Goal: Task Accomplishment & Management: Use online tool/utility

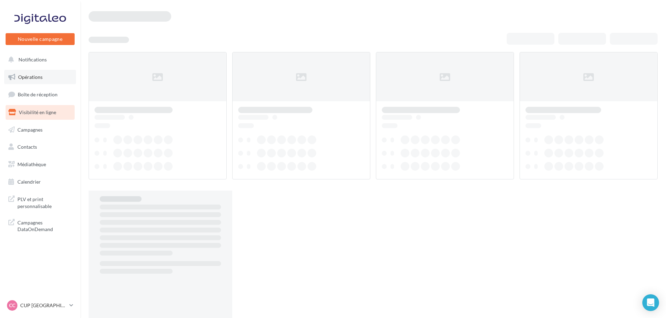
click at [47, 78] on link "Opérations" at bounding box center [40, 77] width 72 height 15
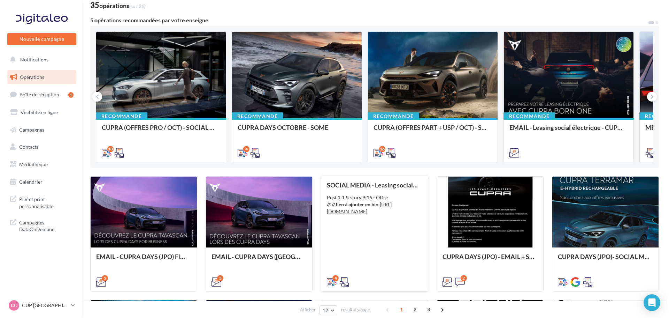
scroll to position [105, 0]
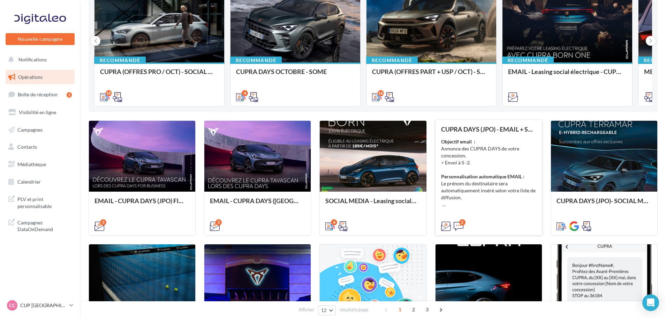
click at [478, 160] on div "Objectif email : Annonce des CUPRA DAYS de votre concession. > Envoi à S -2. Pe…" at bounding box center [488, 173] width 95 height 70
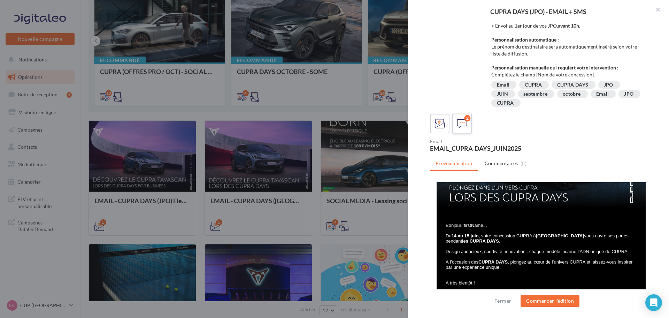
click at [466, 123] on icon at bounding box center [462, 124] width 10 height 10
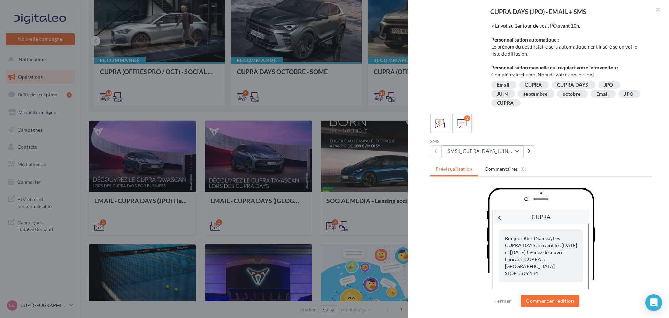
click at [504, 156] on button "SMS1_CUPRA-DAYS_JUIN2025" at bounding box center [483, 151] width 82 height 12
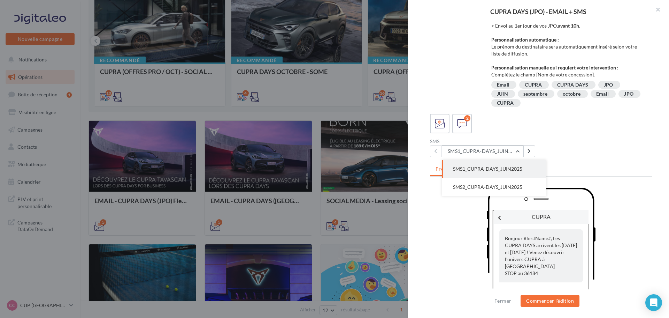
click at [504, 156] on button "SMS1_CUPRA-DAYS_JUIN2025" at bounding box center [483, 151] width 82 height 12
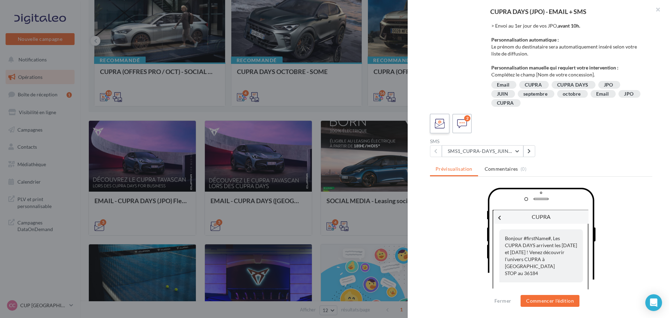
click at [447, 128] on label at bounding box center [440, 123] width 20 height 20
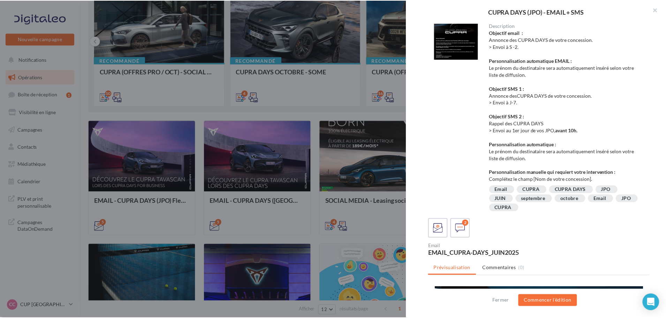
scroll to position [0, 0]
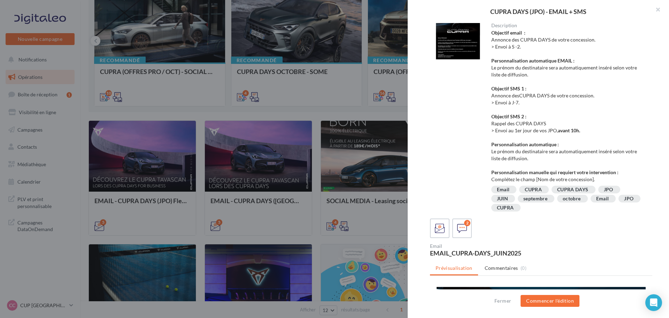
click at [455, 37] on div at bounding box center [458, 41] width 56 height 36
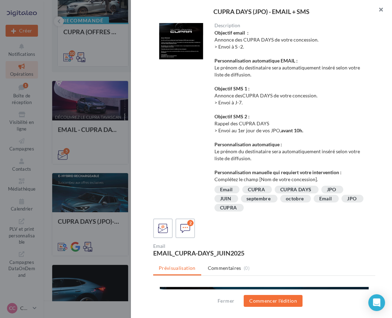
click at [392, 4] on button "button" at bounding box center [379, 10] width 28 height 21
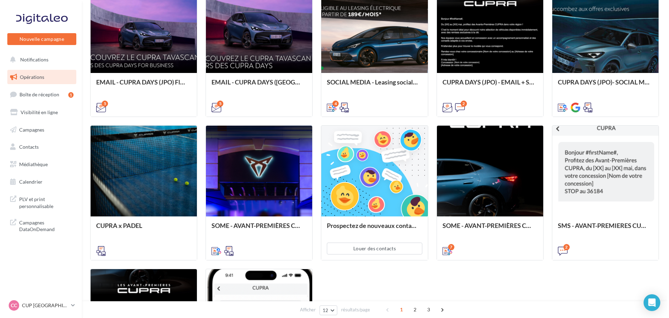
scroll to position [244, 0]
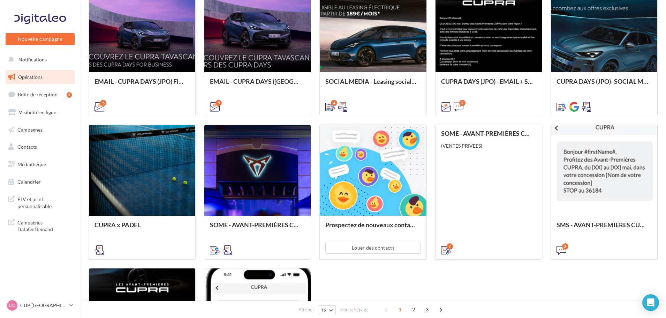
click at [482, 172] on div "SOME - AVANT-PREMIÈRES CUPRA PART (VENTES PRIVEES) (VENTES PRIVEES)" at bounding box center [488, 191] width 95 height 123
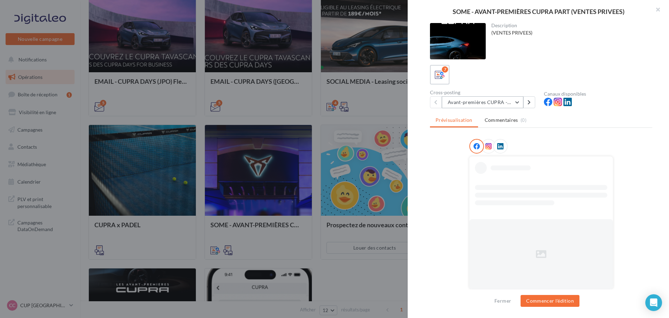
click at [493, 104] on button "Avant-premières CUPRA - 4:5" at bounding box center [483, 102] width 82 height 12
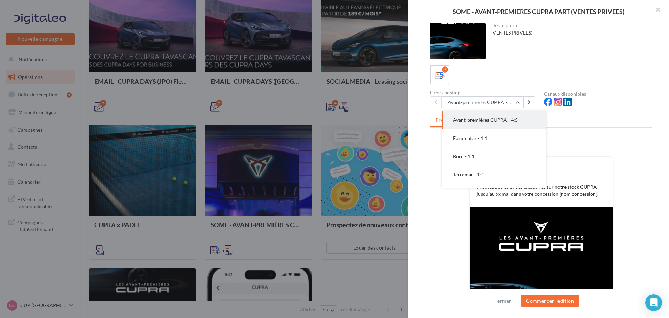
click at [616, 209] on div "FB Ma page Facebook Profitez de nos offres exclusives sur notre stock CUPRA jus…" at bounding box center [541, 267] width 222 height 256
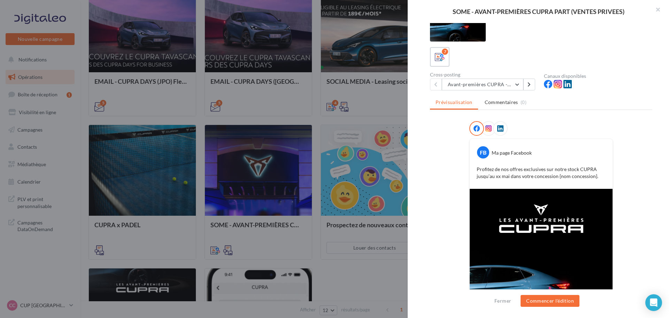
scroll to position [35, 0]
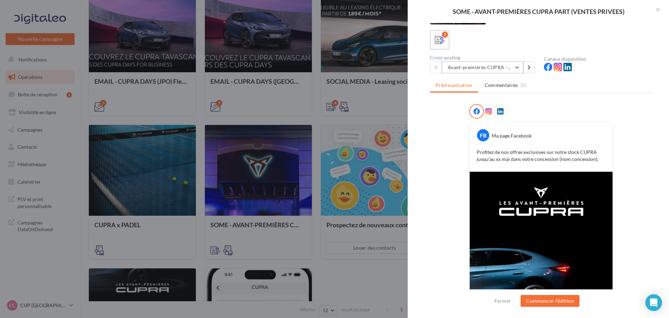
click at [517, 64] on button "Avant-premières CUPRA - 4:5" at bounding box center [483, 67] width 82 height 12
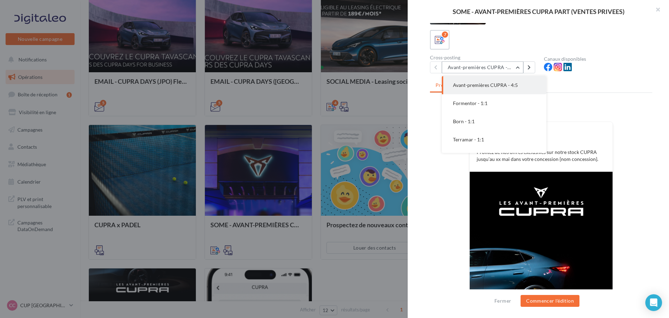
click at [506, 68] on button "Avant-premières CUPRA - 4:5" at bounding box center [483, 67] width 82 height 12
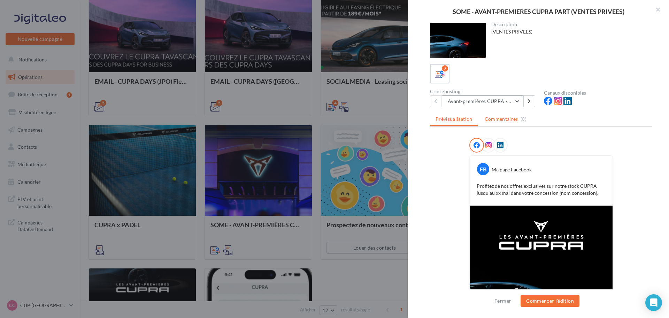
scroll to position [0, 0]
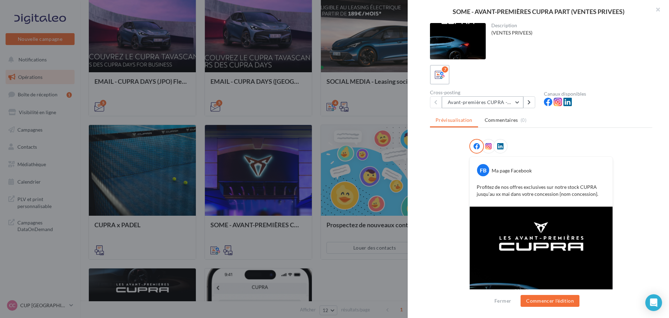
click at [508, 102] on button "Avant-premières CUPRA - 4:5" at bounding box center [483, 102] width 82 height 12
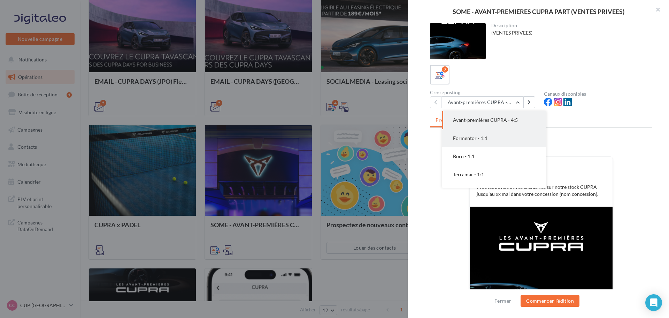
click at [497, 136] on button "Formentor - 1:1" at bounding box center [494, 138] width 105 height 18
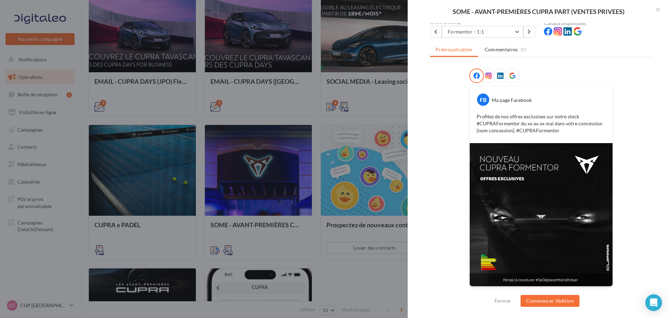
scroll to position [36, 0]
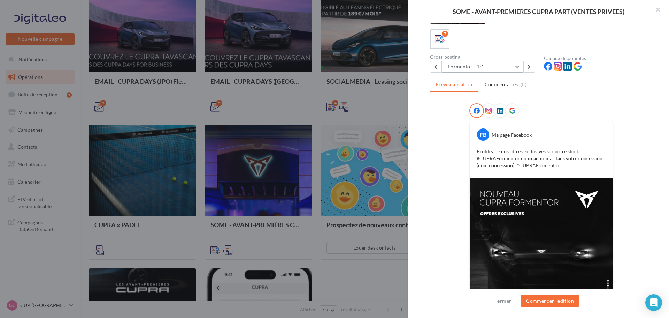
click at [517, 63] on button "Formentor - 1:1" at bounding box center [483, 67] width 82 height 12
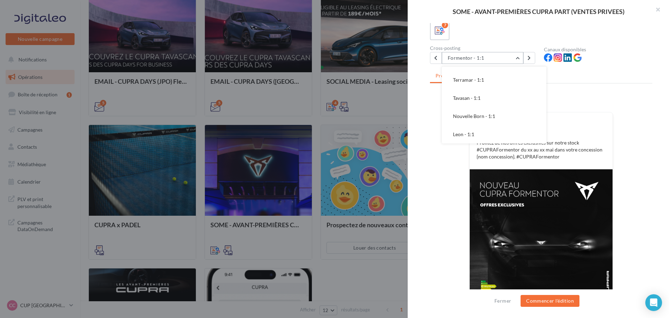
scroll to position [0, 0]
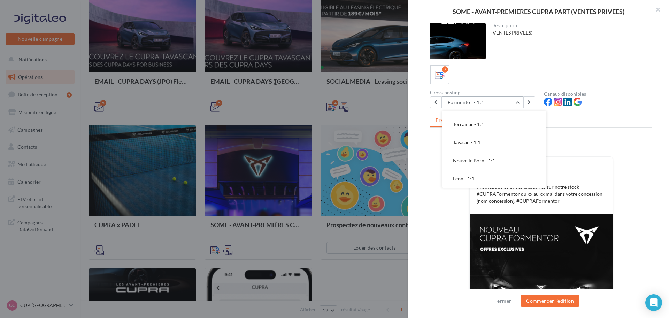
click at [523, 101] on button "Formentor - 1:1" at bounding box center [483, 102] width 82 height 12
click at [520, 97] on button "Formentor - 1:1" at bounding box center [483, 102] width 82 height 12
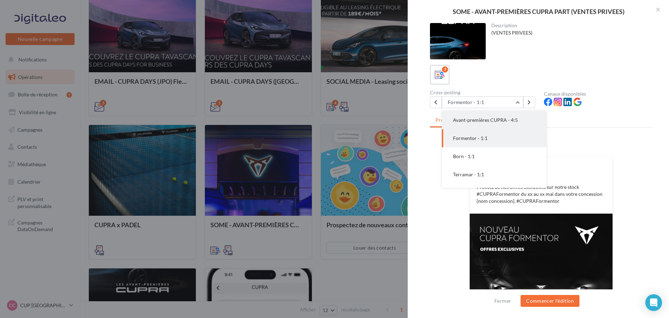
click at [474, 126] on button "Avant-premières CUPRA - 4:5" at bounding box center [494, 120] width 105 height 18
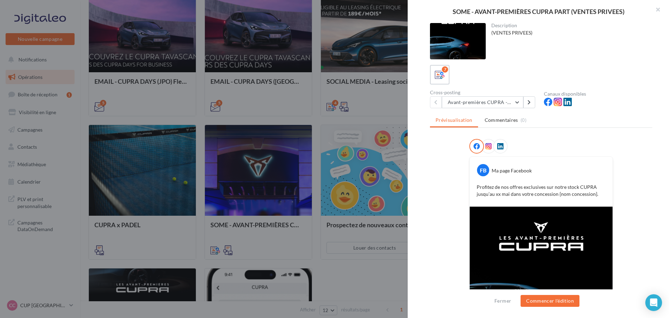
click at [364, 277] on div at bounding box center [334, 159] width 669 height 318
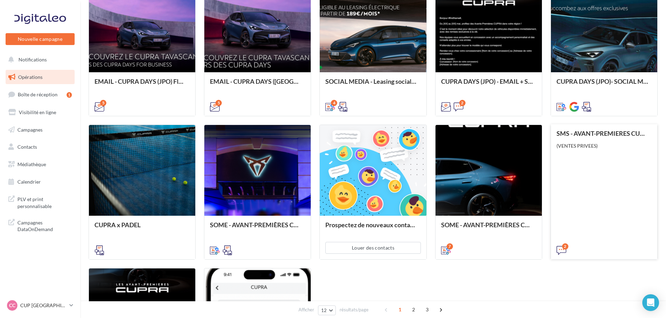
click at [580, 222] on div "SMS - AVANT-PREMIERES CUPRA PART (VENTES PRIVEES) (VENTES PRIVEES)" at bounding box center [603, 191] width 95 height 123
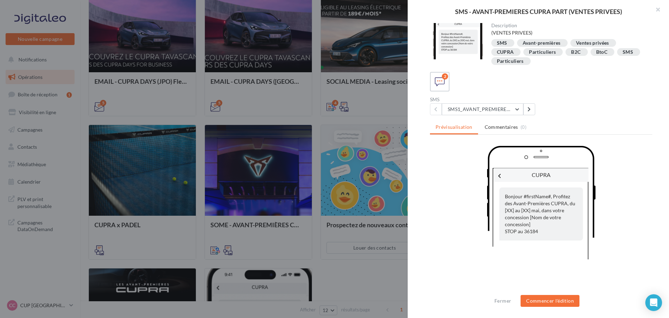
click at [503, 101] on div "SMS" at bounding box center [484, 99] width 108 height 5
click at [504, 106] on button "SMS1_AVANT_PREMIERES_CUPRA_PARTICULIERS" at bounding box center [483, 109] width 82 height 12
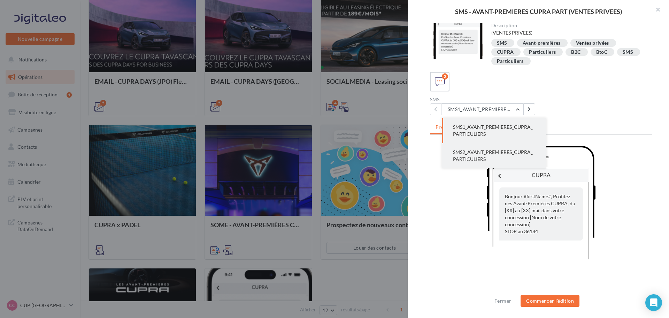
click at [517, 155] on button "SMS2_AVANT_PREMIERES_CUPRA_PARTICULIERS" at bounding box center [494, 155] width 105 height 25
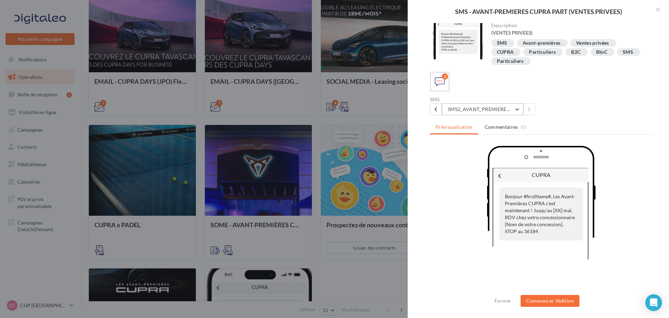
click at [479, 106] on button "SMS2_AVANT_PREMIERES_CUPRA_PARTICULIERS" at bounding box center [483, 109] width 82 height 12
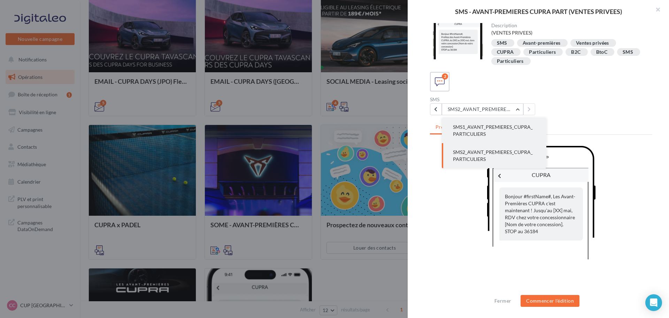
click at [485, 129] on span "SMS1_AVANT_PREMIERES_CUPRA_PARTICULIERS" at bounding box center [493, 130] width 80 height 13
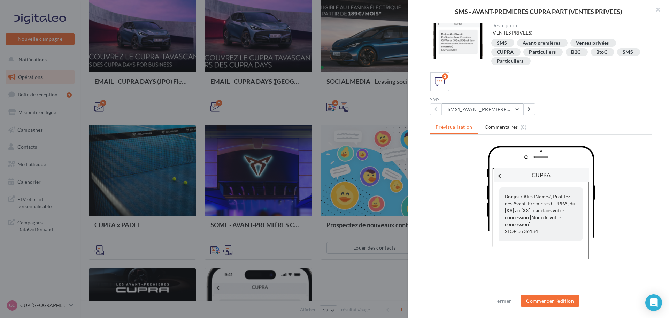
click at [495, 108] on button "SMS1_AVANT_PREMIERES_CUPRA_PARTICULIERS" at bounding box center [483, 109] width 82 height 12
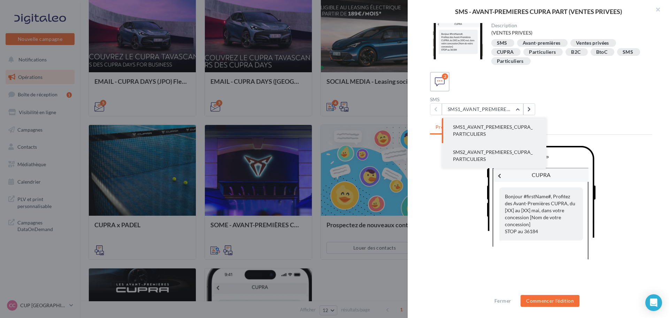
click at [488, 148] on button "SMS2_AVANT_PREMIERES_CUPRA_PARTICULIERS" at bounding box center [494, 155] width 105 height 25
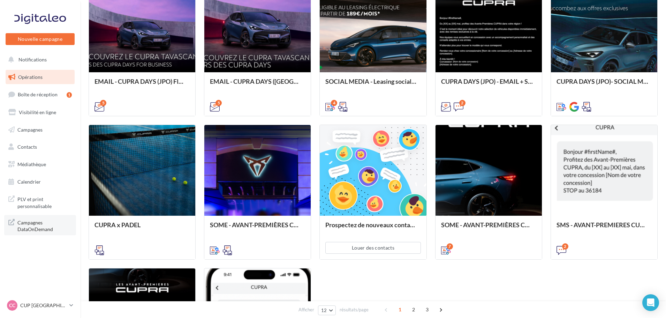
click at [29, 223] on span "Campagnes DataOnDemand" at bounding box center [44, 225] width 54 height 15
click at [49, 307] on p "CUP [GEOGRAPHIC_DATA]" at bounding box center [43, 305] width 46 height 7
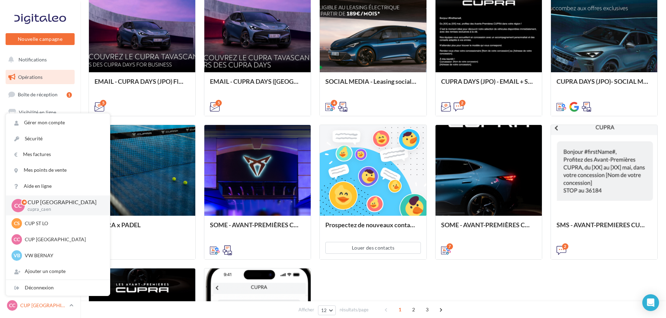
click at [69, 311] on link "CC CUP CAEN cupra_caen" at bounding box center [40, 304] width 69 height 13
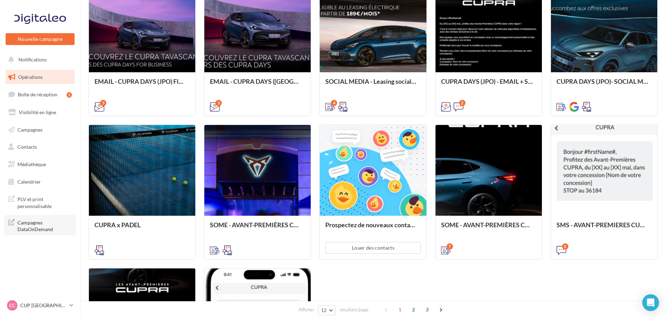
click at [37, 224] on span "Campagnes DataOnDemand" at bounding box center [44, 225] width 54 height 15
